Goal: Task Accomplishment & Management: Manage account settings

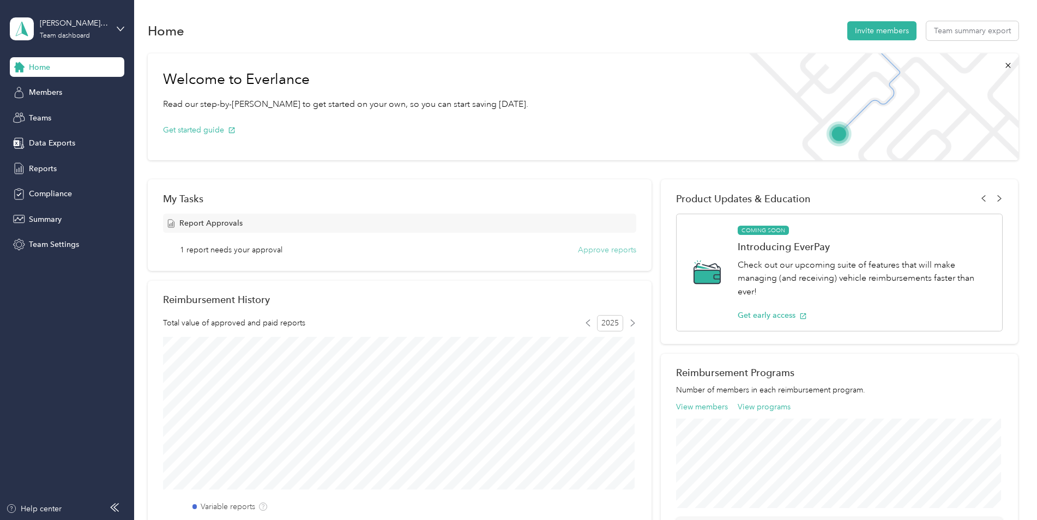
click at [614, 253] on button "Approve reports" at bounding box center [607, 249] width 58 height 11
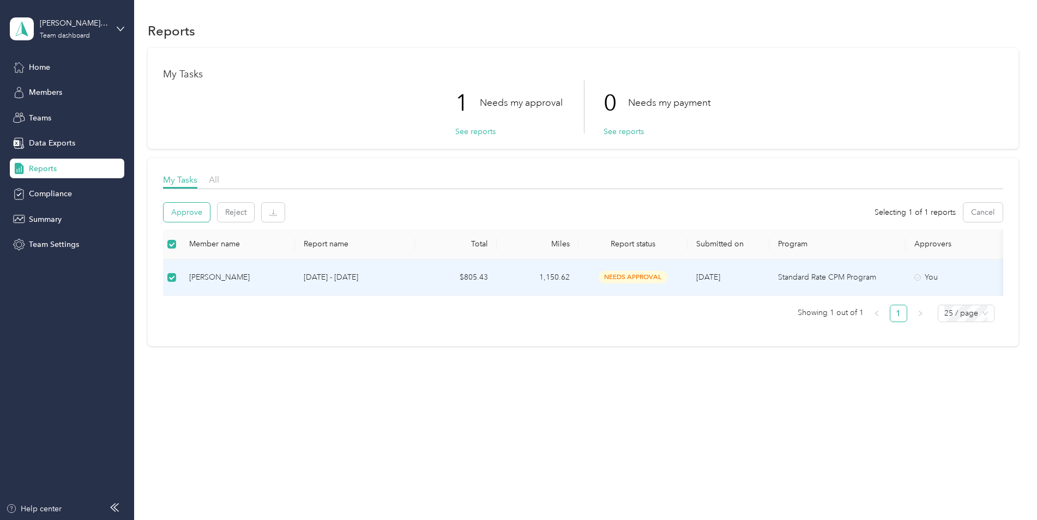
click at [188, 214] on button "Approve" at bounding box center [187, 212] width 46 height 19
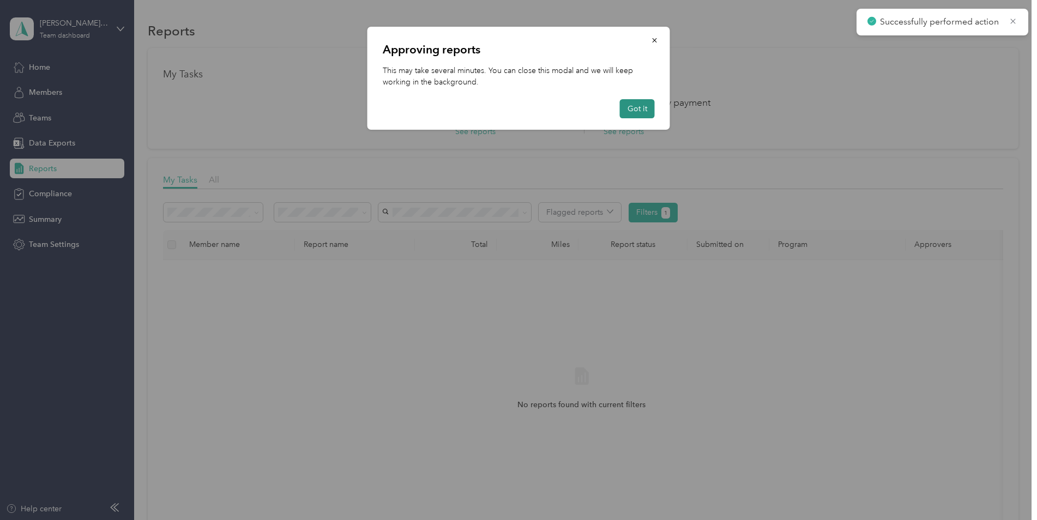
click at [643, 108] on button "Got it" at bounding box center [637, 108] width 35 height 19
